Goal: Transaction & Acquisition: Purchase product/service

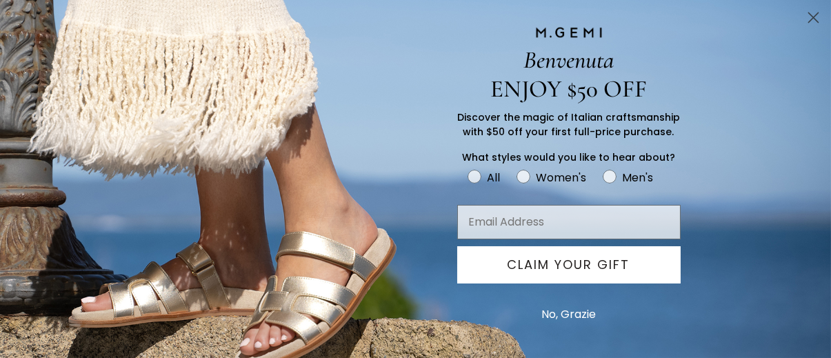
drag, startPoint x: 838, startPoint y: 41, endPoint x: 840, endPoint y: 53, distance: 12.5
click at [830, 53] on html "in available credit Go Back Skip to content Free Shipping for Cliente Rewards M…" at bounding box center [415, 112] width 831 height 358
click at [811, 21] on circle "Close dialog" at bounding box center [813, 17] width 23 height 23
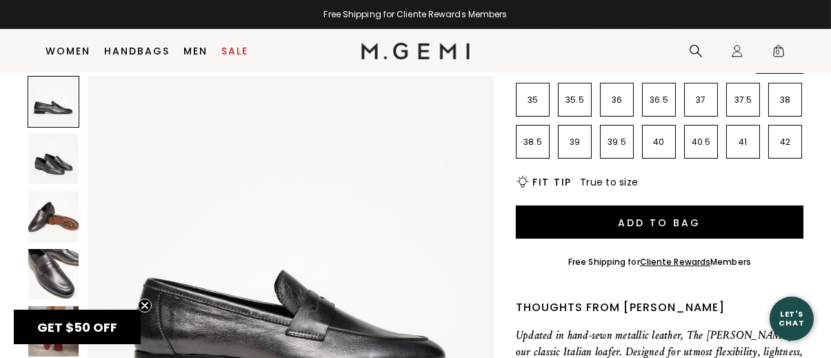
scroll to position [317, 0]
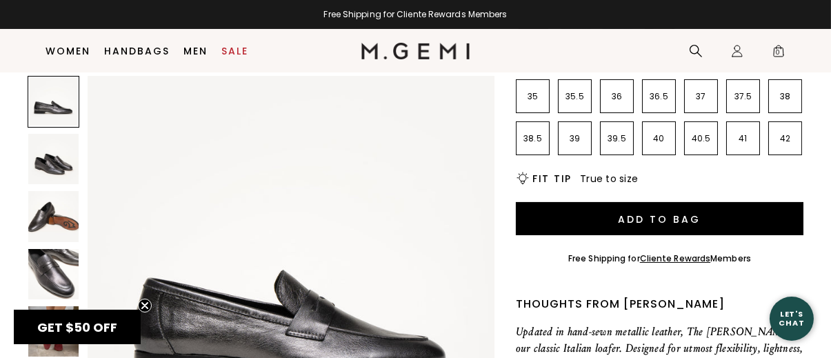
click at [63, 261] on img at bounding box center [53, 274] width 50 height 50
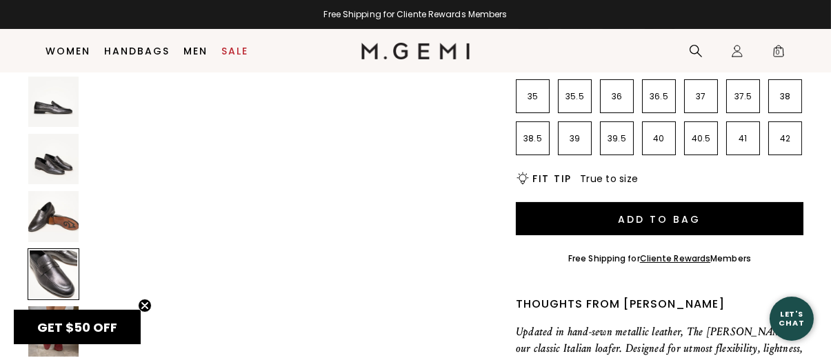
scroll to position [1230, 0]
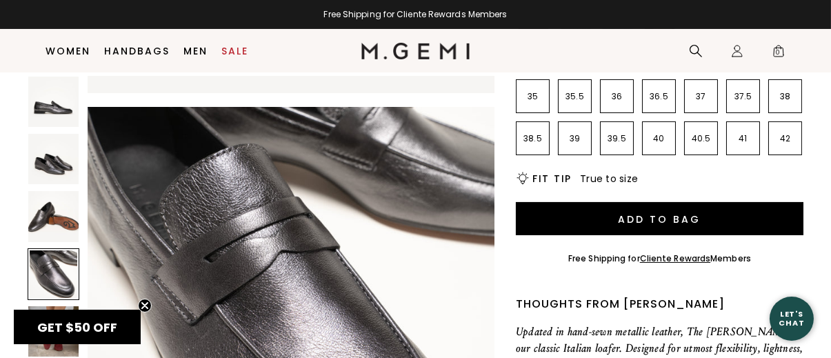
click at [56, 189] on div at bounding box center [54, 279] width 52 height 407
click at [57, 147] on img at bounding box center [53, 159] width 50 height 50
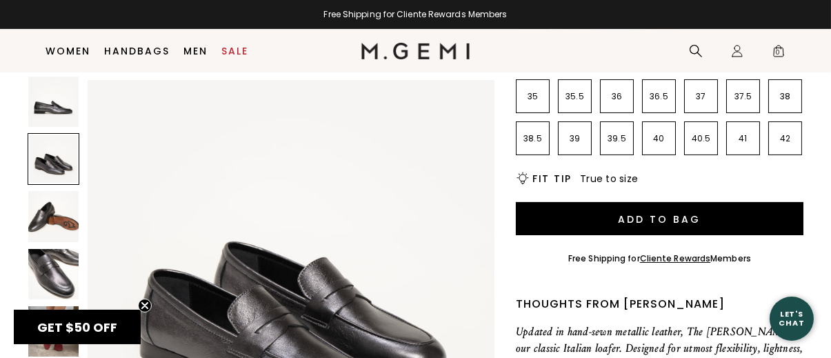
scroll to position [410, 0]
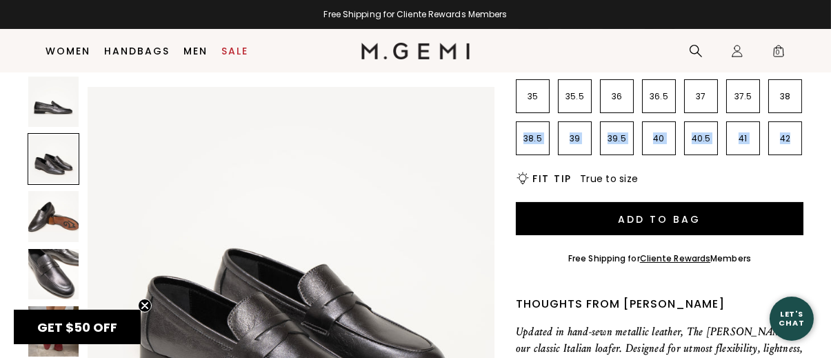
drag, startPoint x: 829, startPoint y: 73, endPoint x: 829, endPoint y: 105, distance: 32.4
click at [829, 105] on section "Home Women's Italian Shoes The Sacca Donna 234 Review s $348 Or 4 interest-free…" at bounding box center [415, 233] width 831 height 956
click at [142, 305] on circle "Close teaser" at bounding box center [145, 305] width 13 height 13
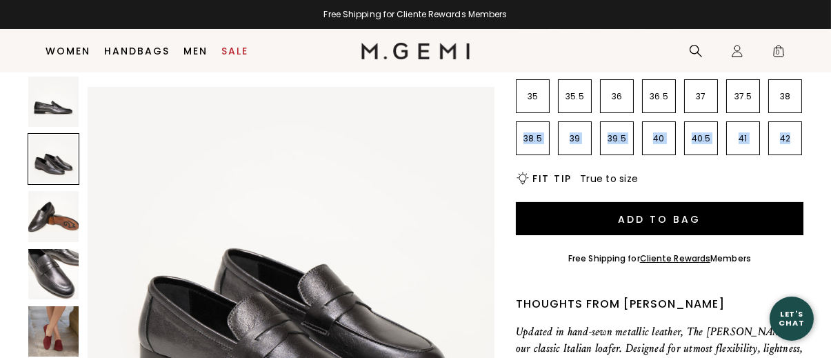
click at [29, 332] on img at bounding box center [53, 331] width 50 height 50
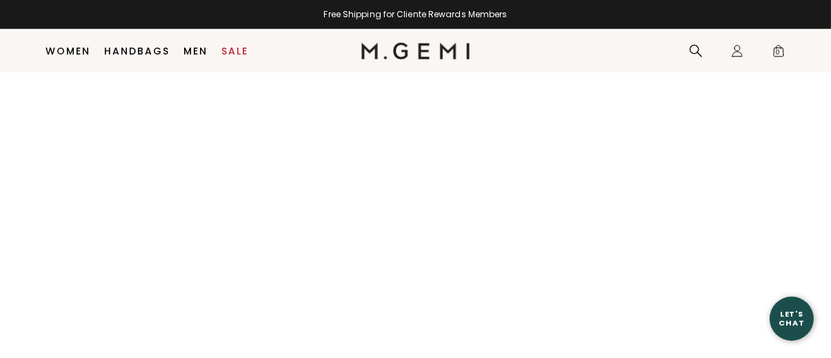
scroll to position [1684, 0]
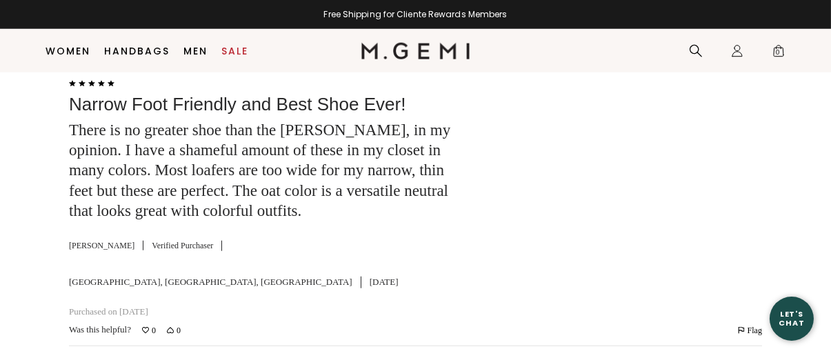
scroll to position [2868, 0]
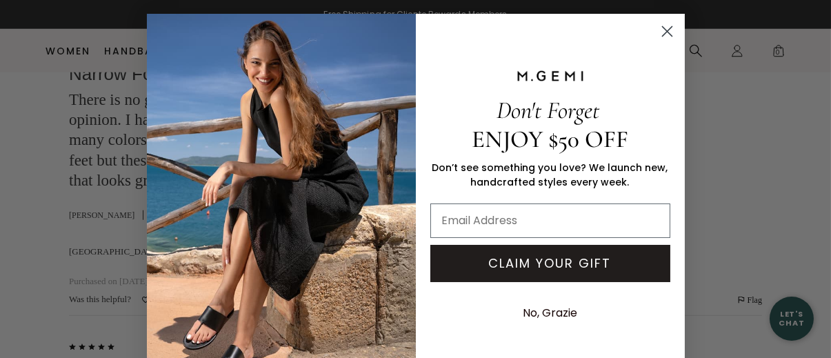
click at [663, 26] on circle "Close dialog" at bounding box center [666, 31] width 23 height 23
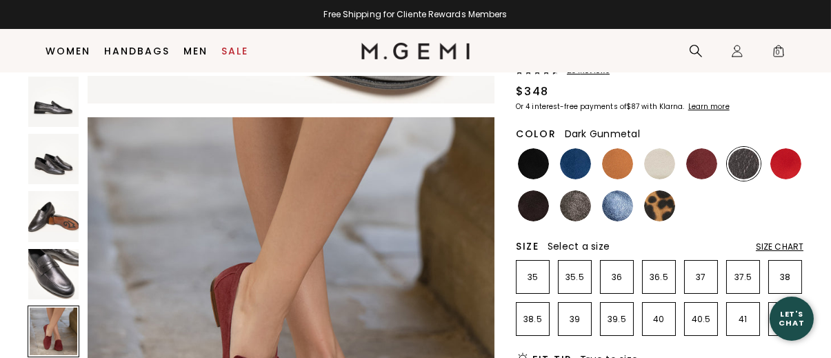
scroll to position [152, 0]
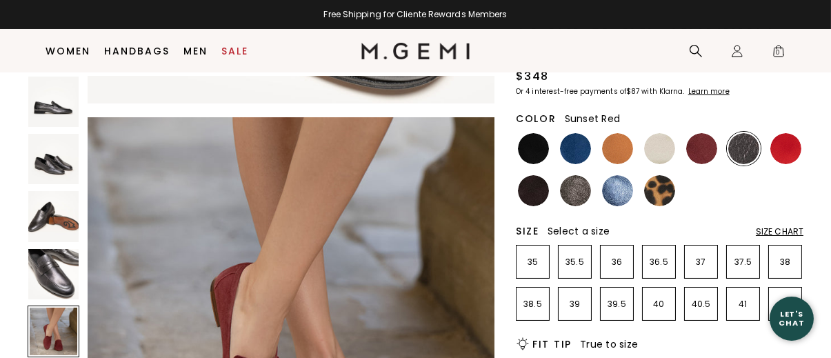
click at [759, 132] on div at bounding box center [744, 149] width 34 height 34
click at [569, 175] on img at bounding box center [575, 190] width 31 height 31
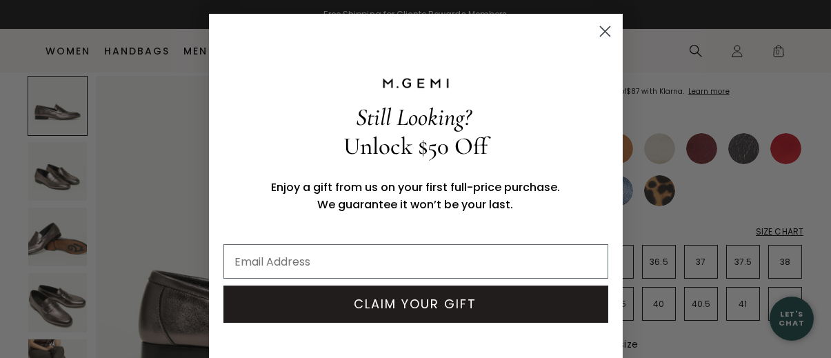
click at [593, 32] on circle "Close dialog" at bounding box center [604, 31] width 23 height 23
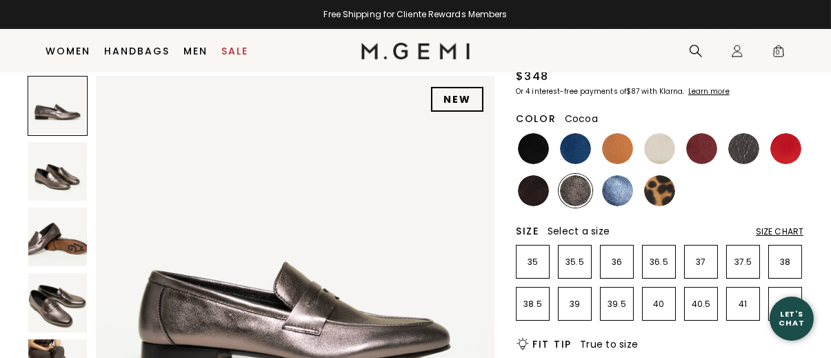
click at [41, 308] on img at bounding box center [57, 302] width 59 height 59
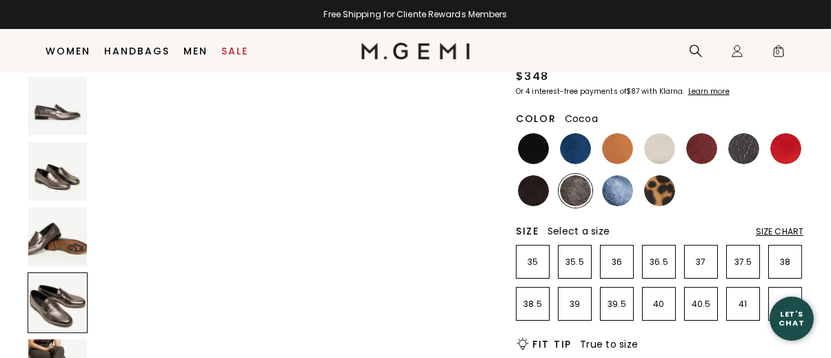
scroll to position [1204, 0]
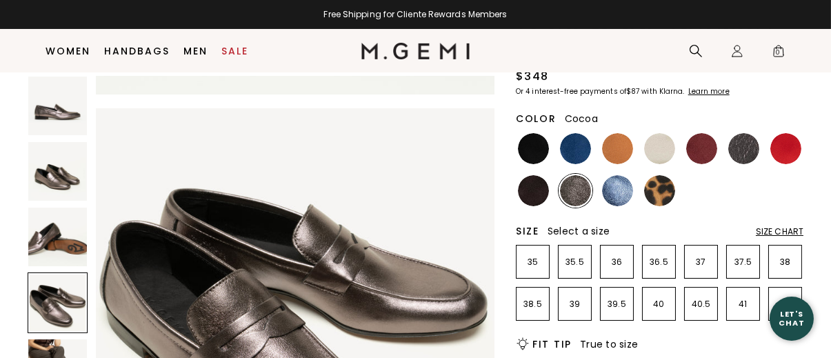
click at [759, 226] on div "Size Chart" at bounding box center [780, 231] width 48 height 11
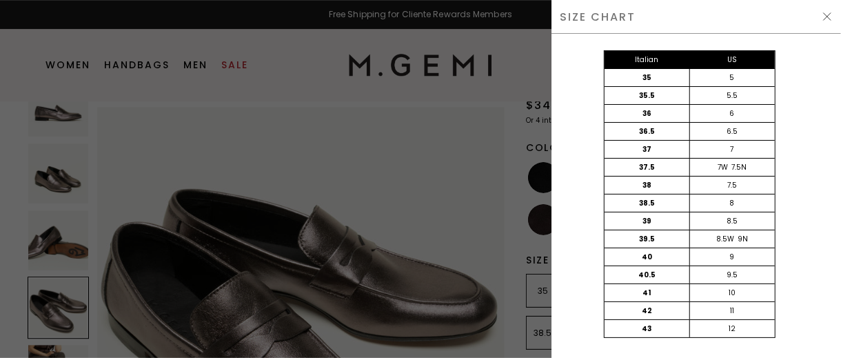
scroll to position [1232, 0]
click at [826, 14] on img at bounding box center [827, 16] width 11 height 11
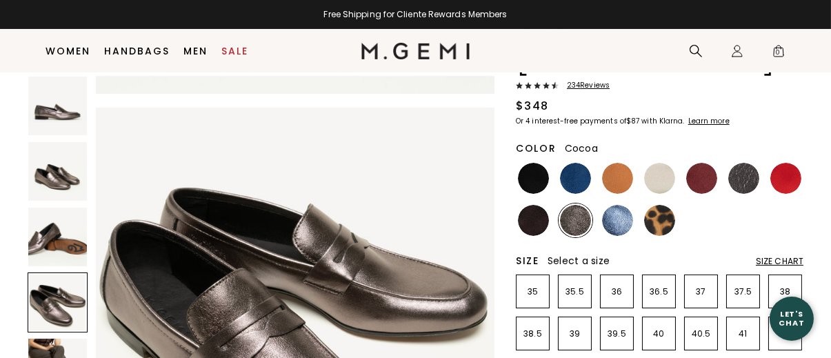
scroll to position [1204, 0]
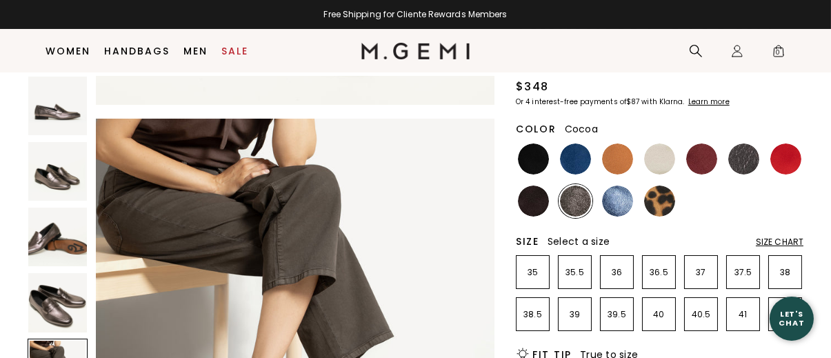
scroll to position [134, 0]
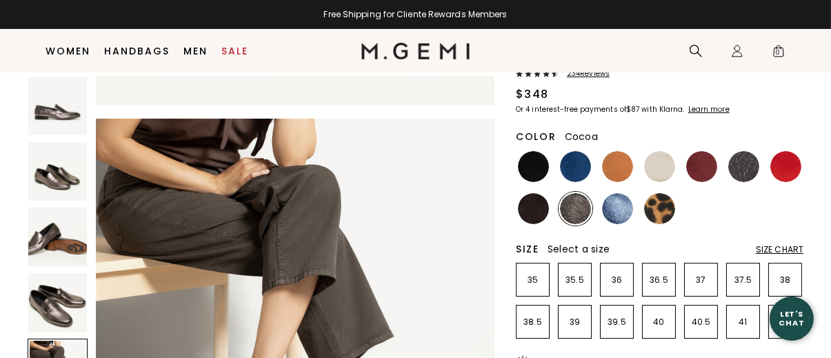
click at [562, 193] on img at bounding box center [575, 208] width 31 height 31
click at [750, 151] on img at bounding box center [743, 166] width 31 height 31
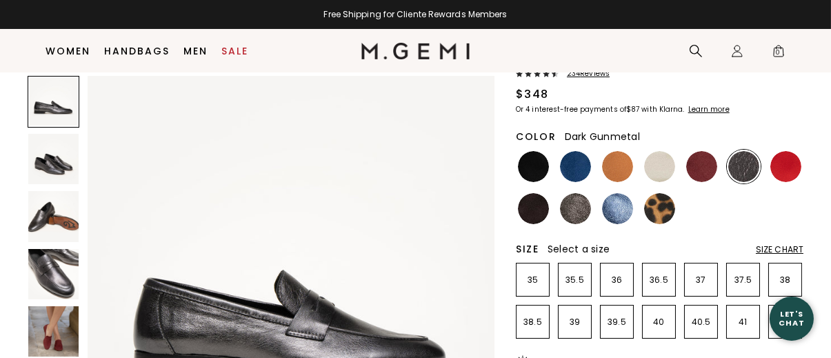
click at [64, 285] on img at bounding box center [53, 274] width 50 height 50
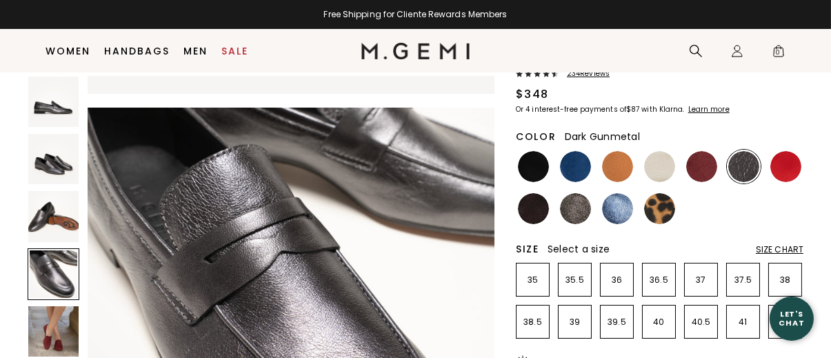
scroll to position [1230, 0]
click at [576, 305] on li "39" at bounding box center [575, 322] width 34 height 34
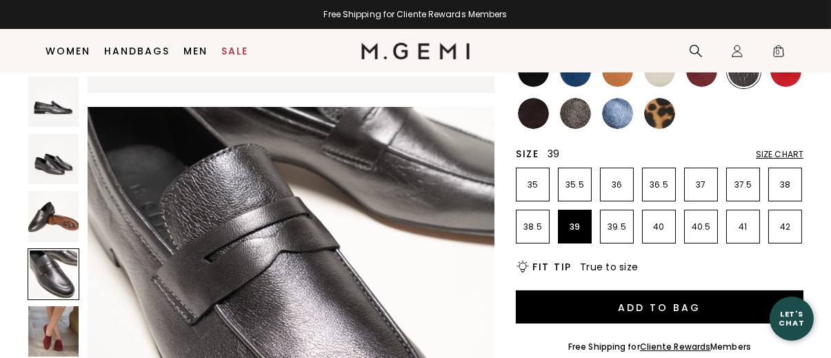
scroll to position [244, 0]
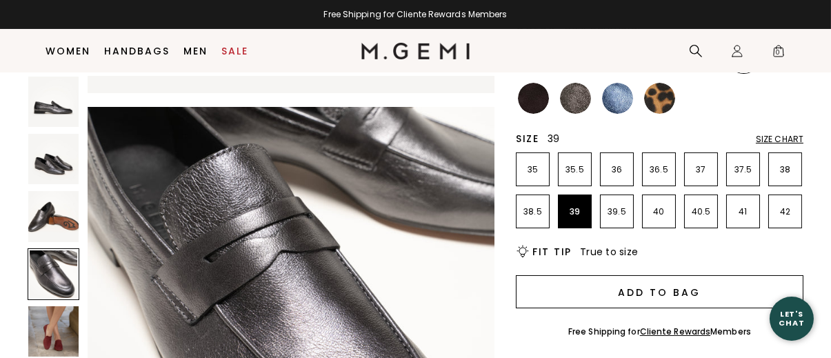
click at [628, 275] on button "Add to Bag" at bounding box center [659, 291] width 287 height 33
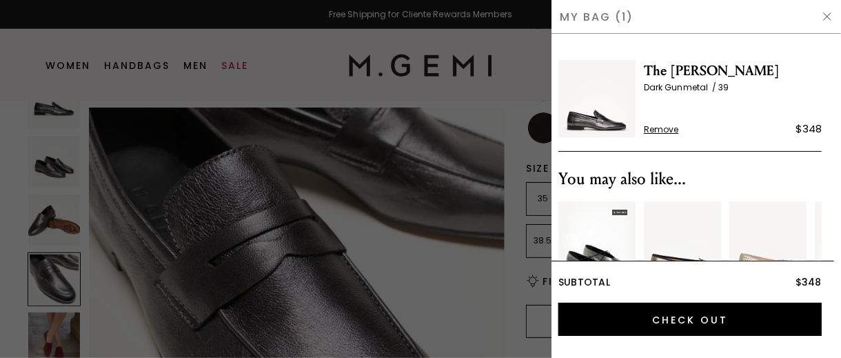
scroll to position [1258, 0]
click at [281, 68] on div at bounding box center [420, 179] width 841 height 358
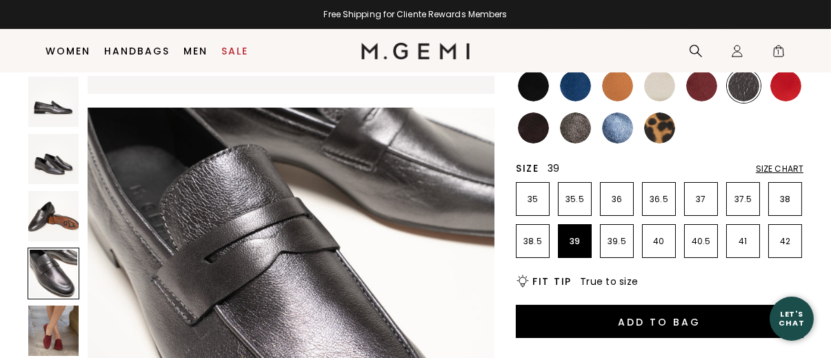
scroll to position [1230, 0]
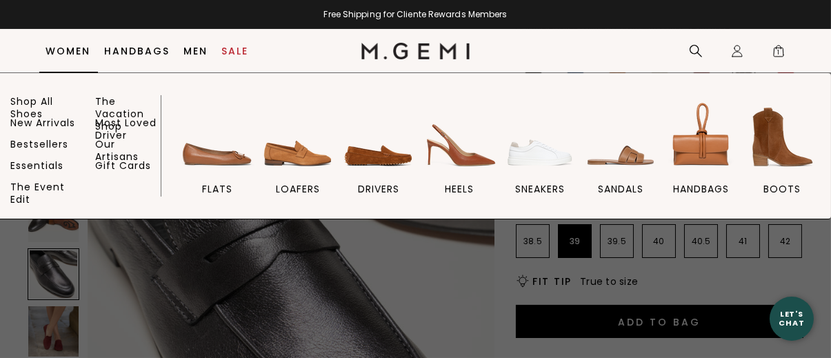
click at [74, 52] on link "Women" at bounding box center [68, 51] width 45 height 11
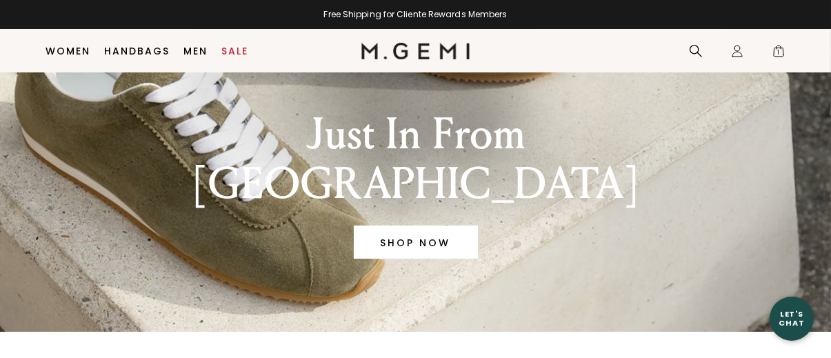
scroll to position [147, 0]
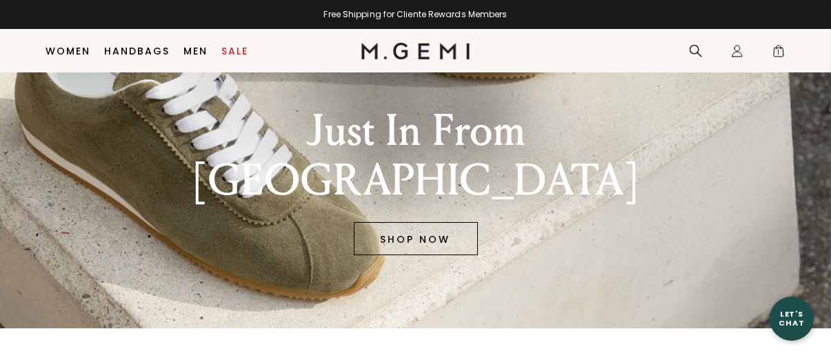
click at [455, 222] on link "SHOP NOW" at bounding box center [416, 238] width 124 height 33
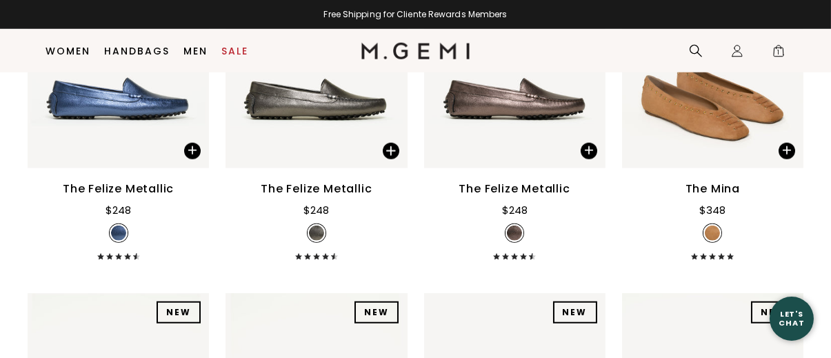
scroll to position [2705, 0]
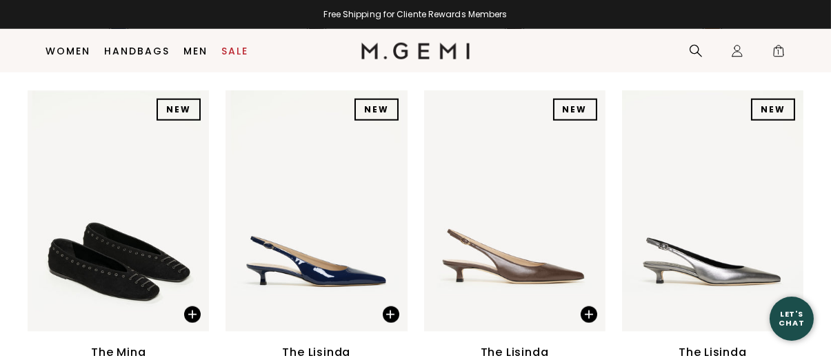
drag, startPoint x: 839, startPoint y: 38, endPoint x: 807, endPoint y: 389, distance: 352.4
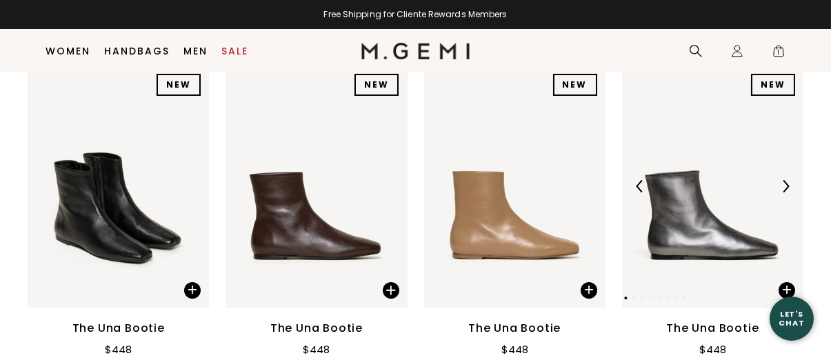
scroll to position [218, 0]
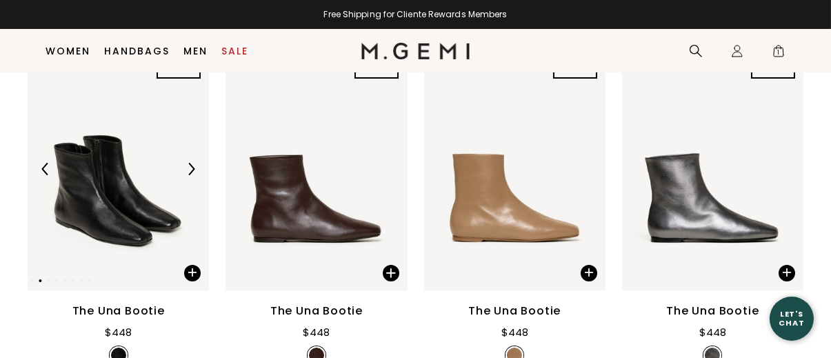
click at [191, 170] on img at bounding box center [191, 169] width 12 height 12
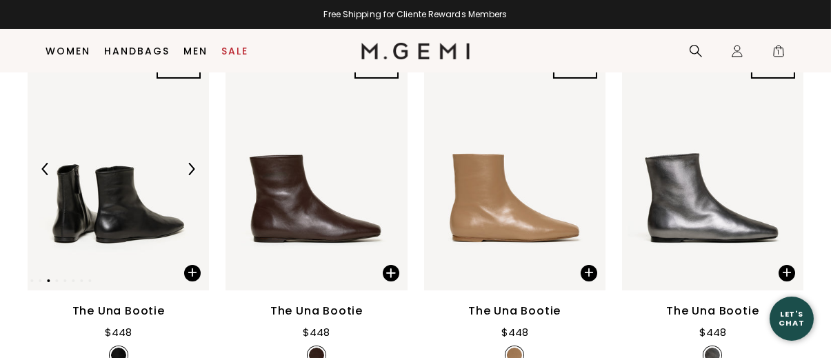
click at [191, 170] on img at bounding box center [191, 169] width 12 height 12
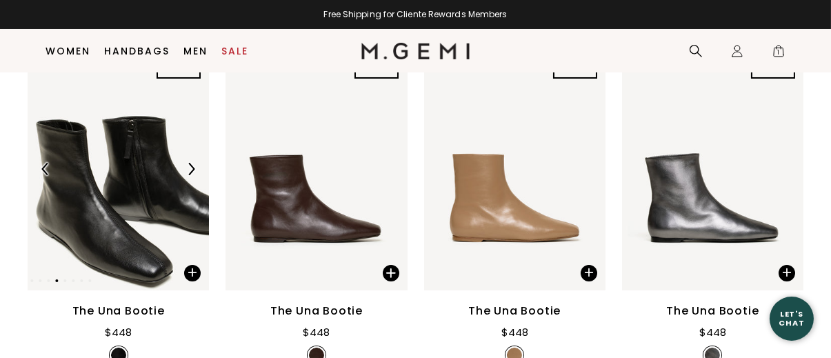
click at [95, 168] on div at bounding box center [118, 169] width 181 height 22
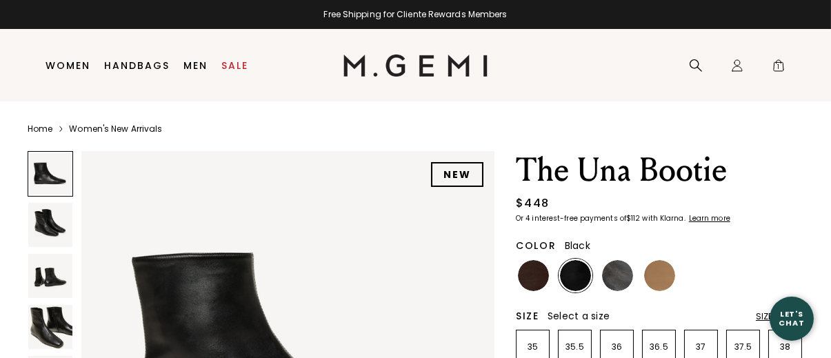
click at [60, 268] on img at bounding box center [50, 276] width 44 height 44
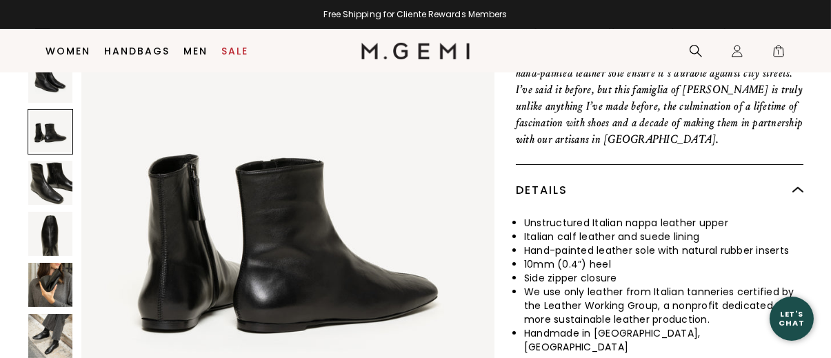
scroll to position [604, 0]
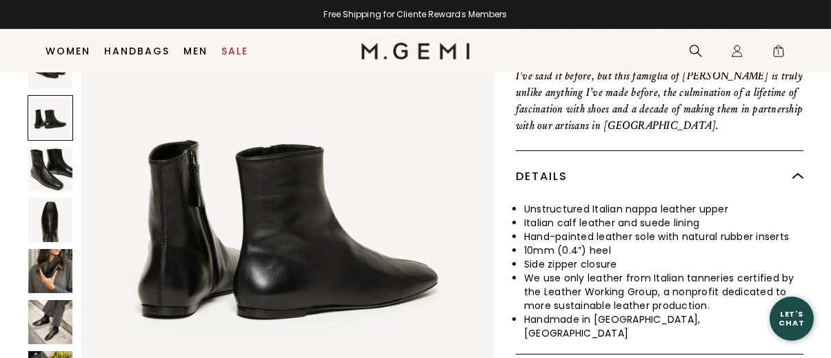
click at [32, 303] on img at bounding box center [50, 322] width 44 height 44
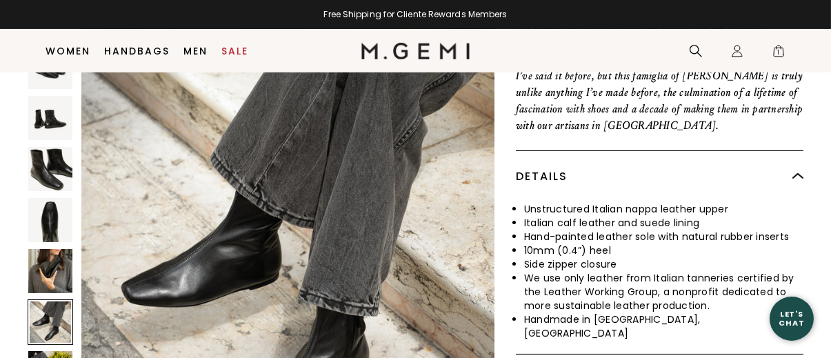
scroll to position [2497, 0]
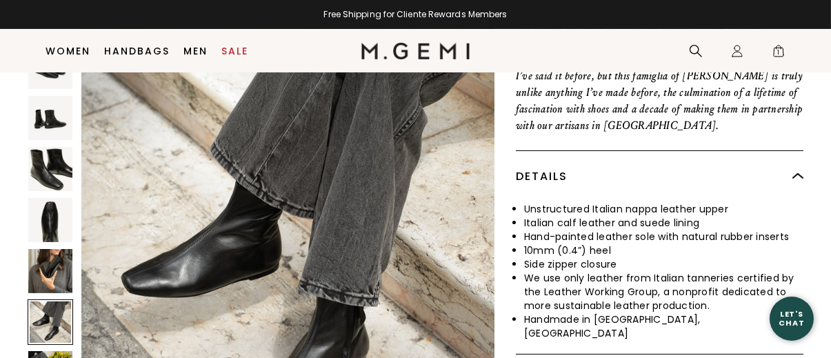
click at [67, 269] on img at bounding box center [50, 271] width 44 height 44
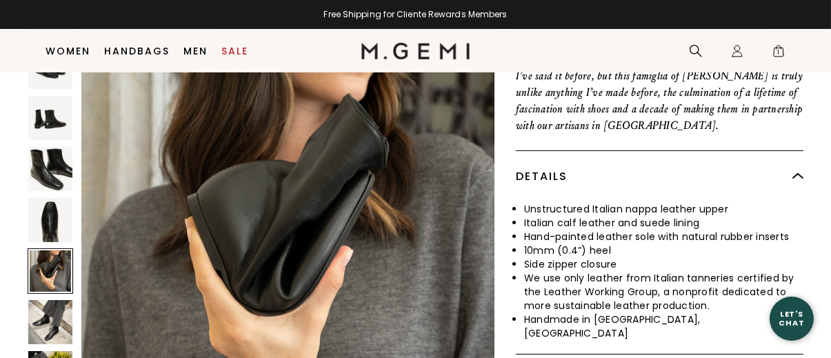
scroll to position [2081, 0]
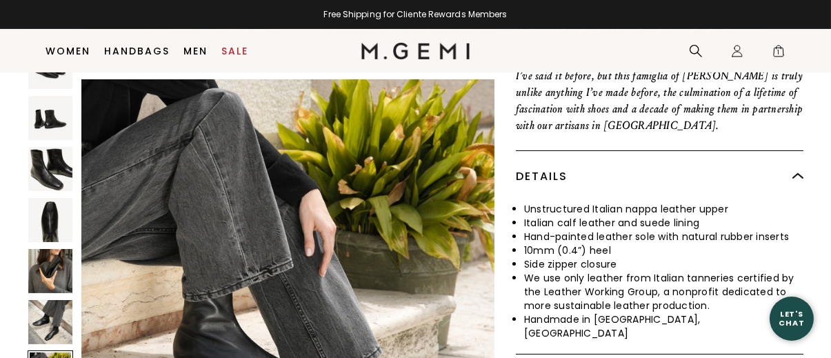
scroll to position [2914, 0]
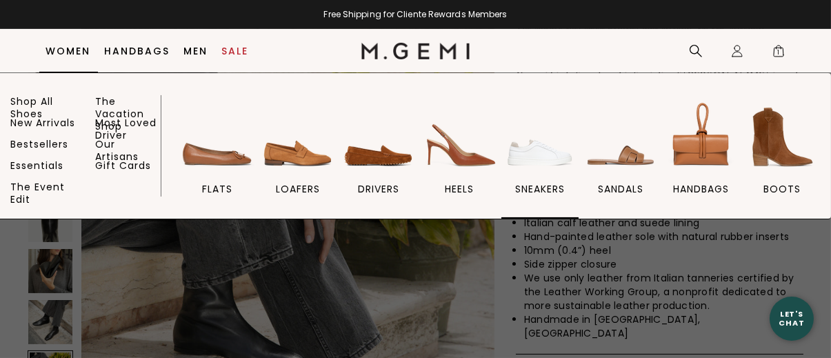
click at [542, 191] on span "sneakers" at bounding box center [540, 189] width 50 height 12
